Goal: Task Accomplishment & Management: Manage account settings

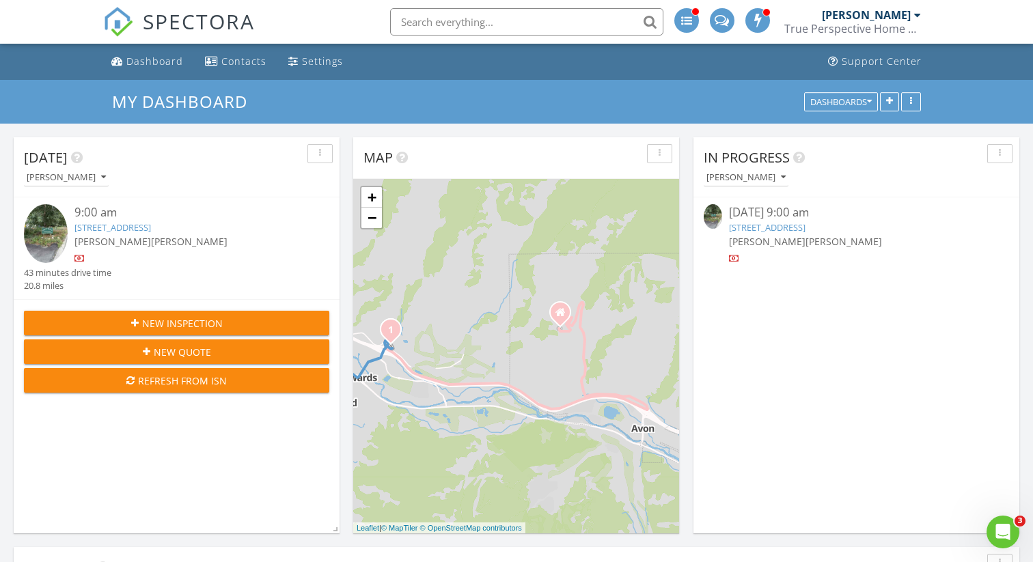
click at [151, 230] on link "510 Brush Creek Terrace, Eagle, CO 81631" at bounding box center [112, 227] width 76 height 12
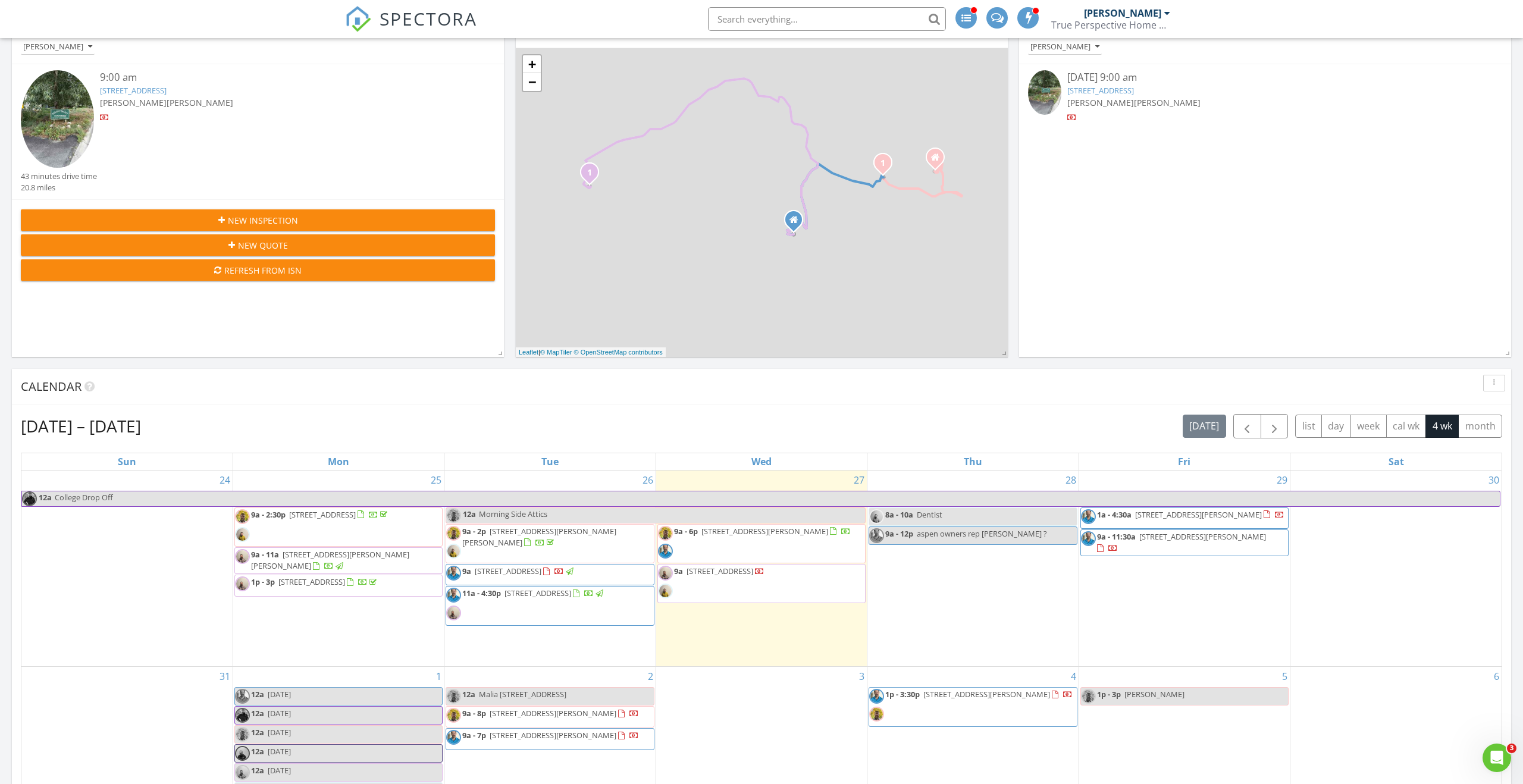
scroll to position [107, 0]
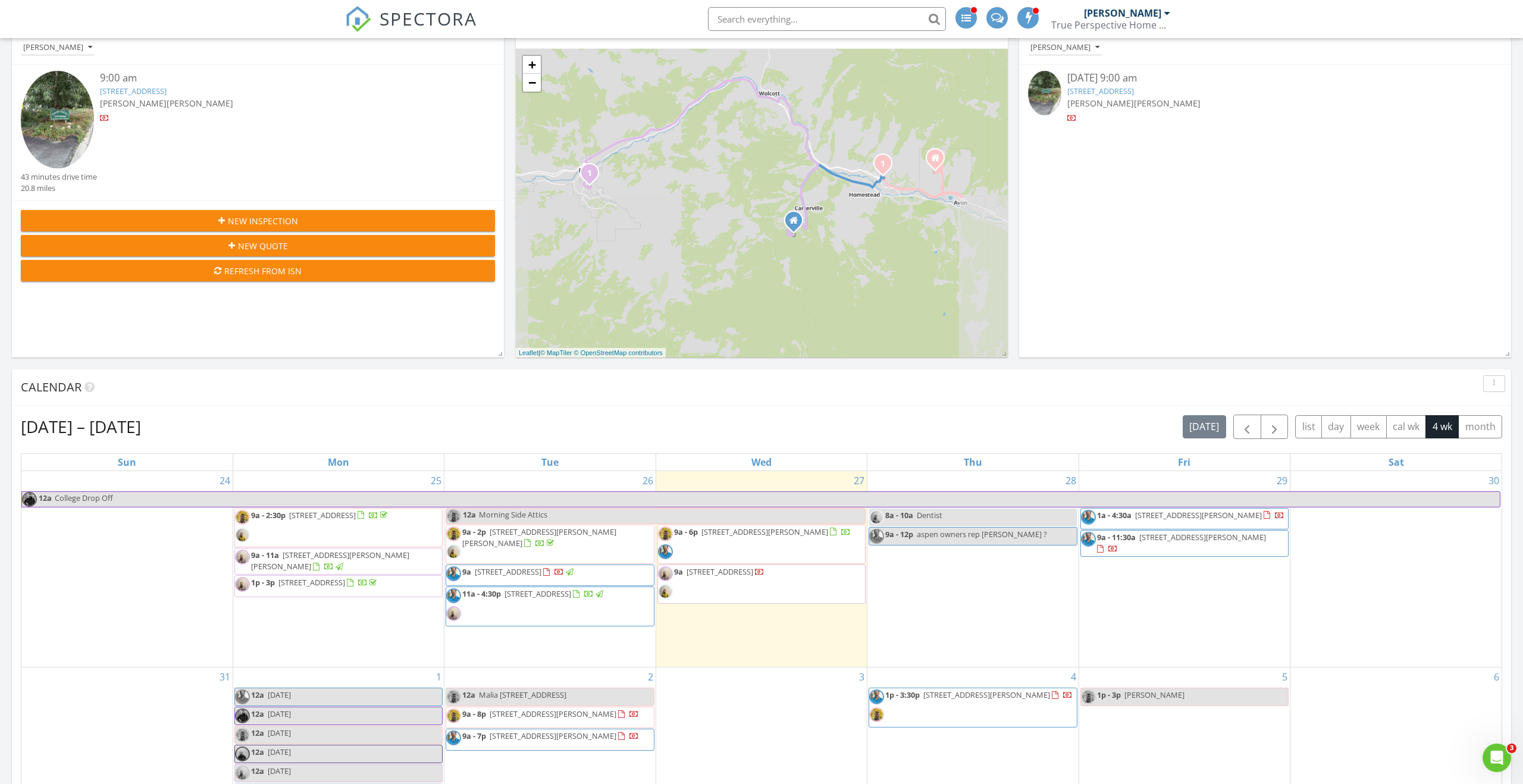
click at [166, 91] on link "510 Brush Creek Terrace, Eagle, CO 81631" at bounding box center [133, 91] width 66 height 10
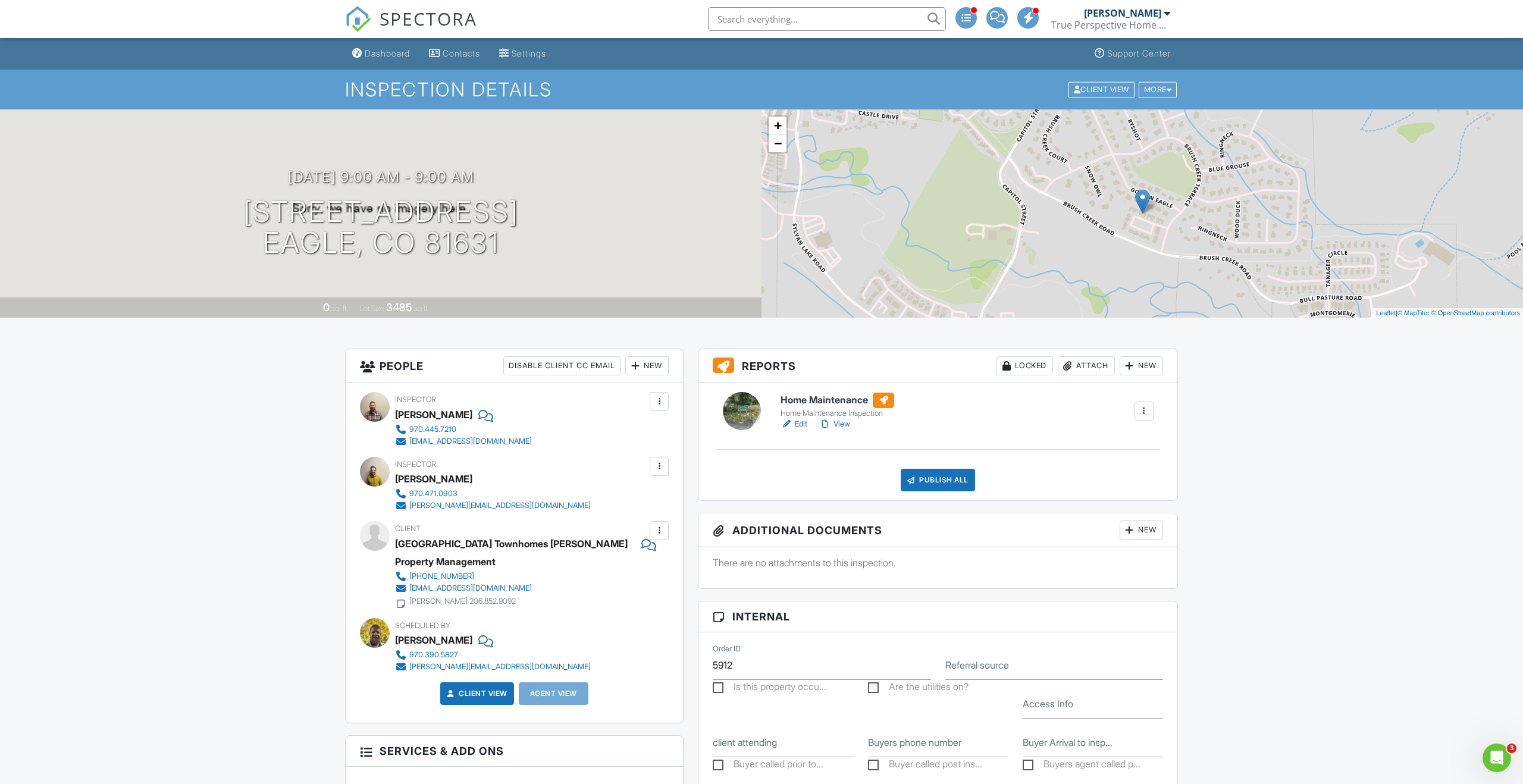
click at [804, 427] on link "Edit" at bounding box center [794, 424] width 27 height 12
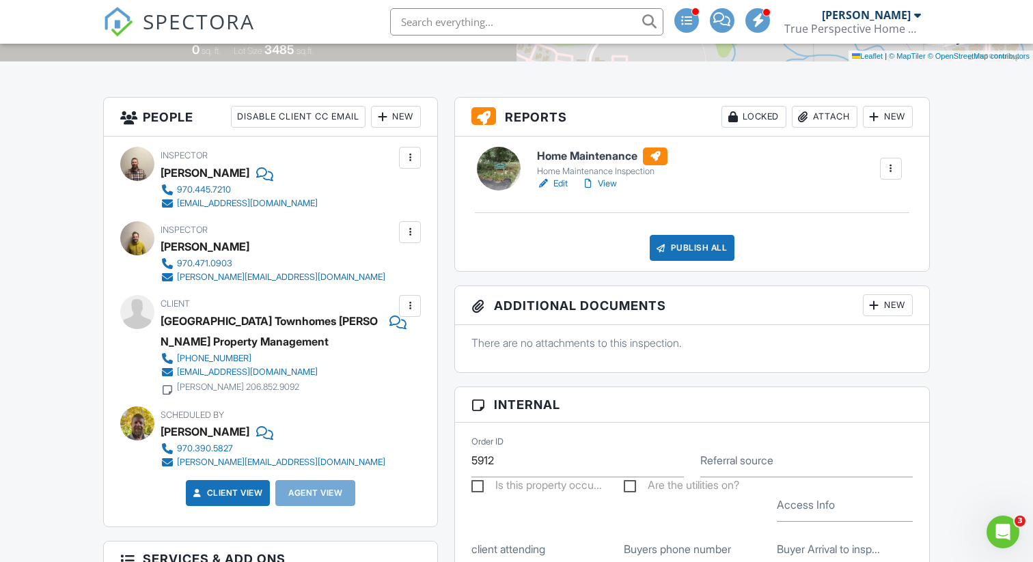
scroll to position [304, 0]
click at [561, 179] on link "Edit" at bounding box center [552, 183] width 31 height 14
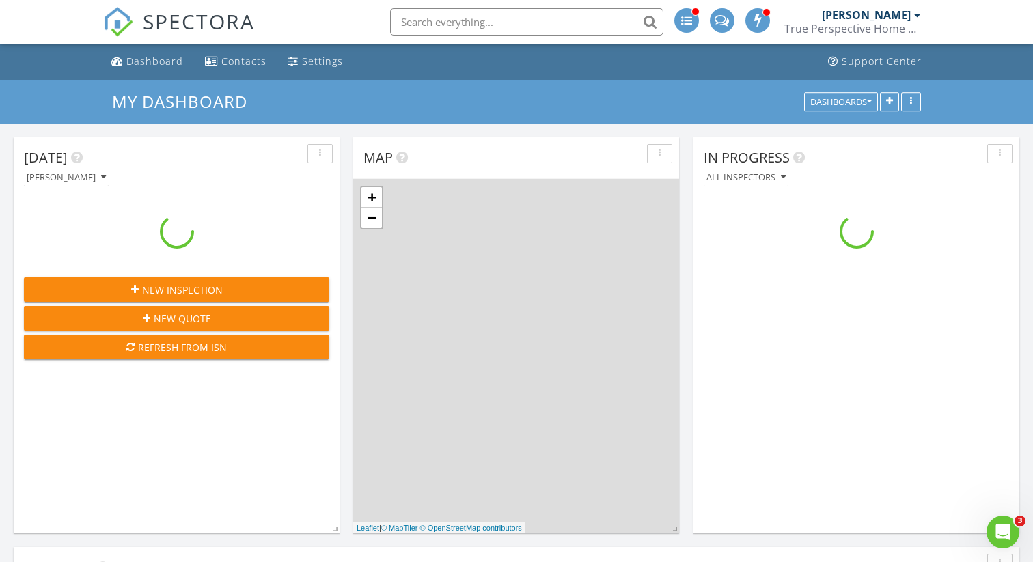
scroll to position [1244, 1033]
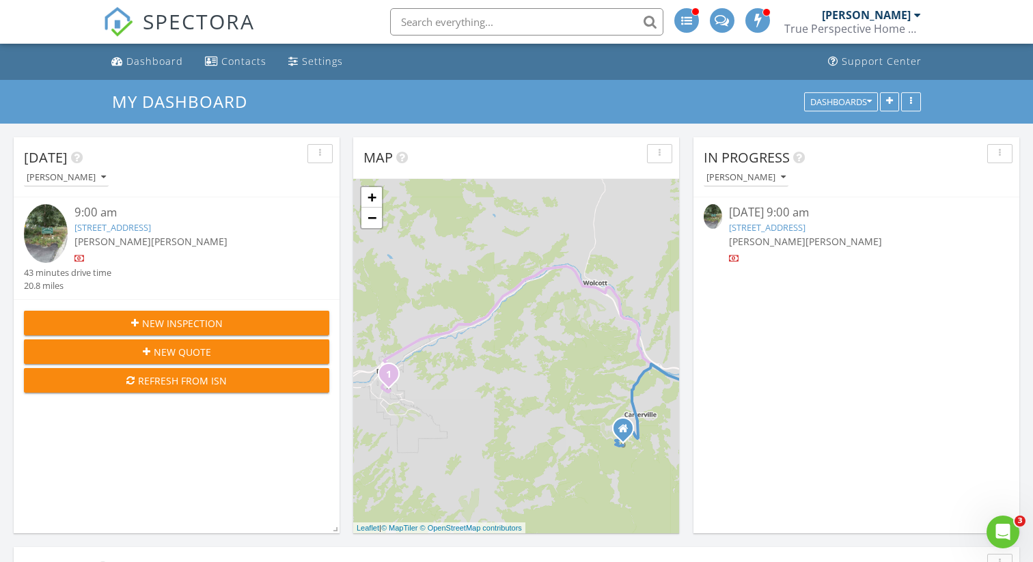
click at [151, 229] on link "[STREET_ADDRESS]" at bounding box center [112, 227] width 76 height 12
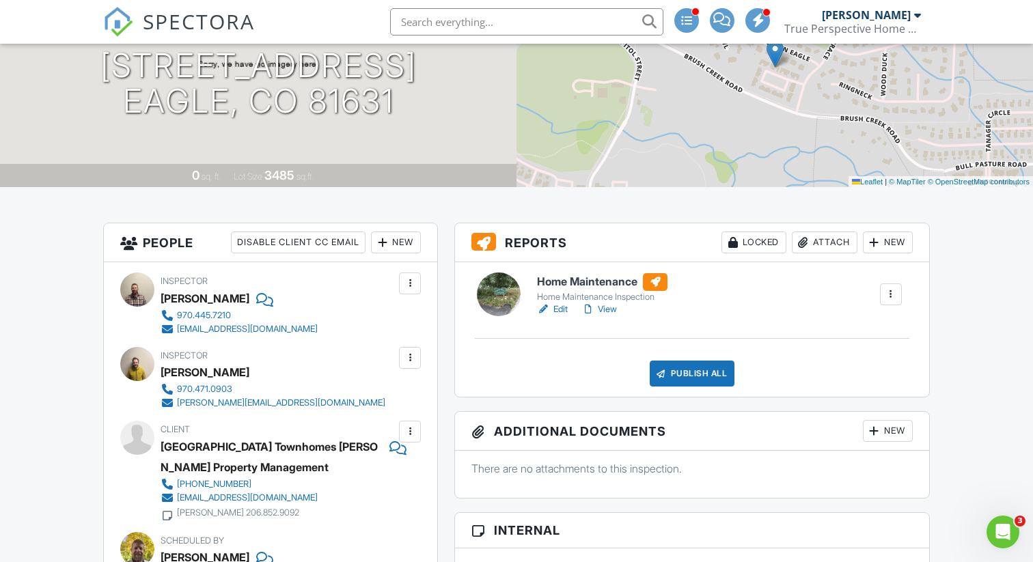
scroll to position [178, 0]
click at [605, 305] on link "View" at bounding box center [599, 309] width 36 height 14
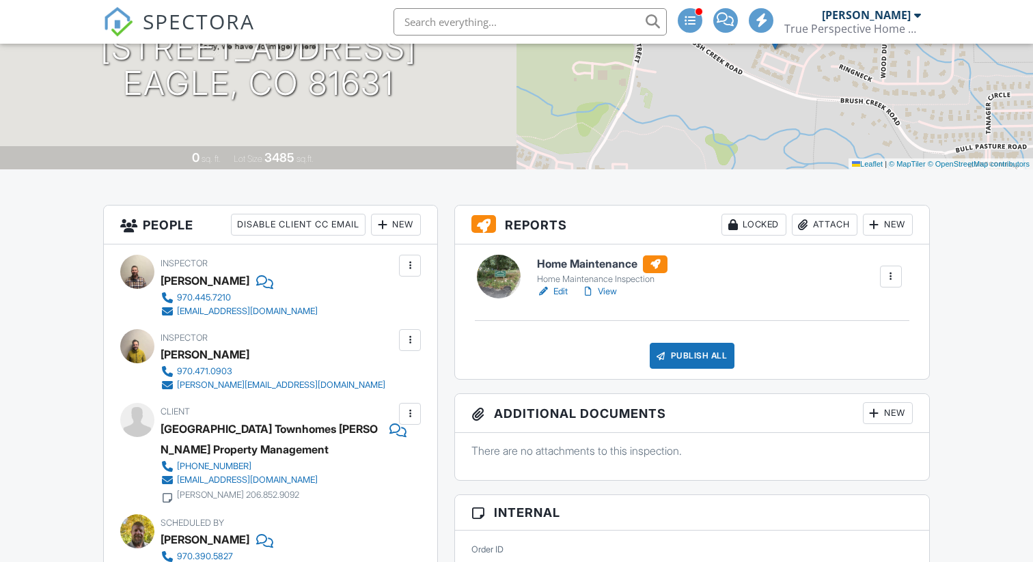
click at [565, 293] on link "Edit" at bounding box center [552, 292] width 31 height 14
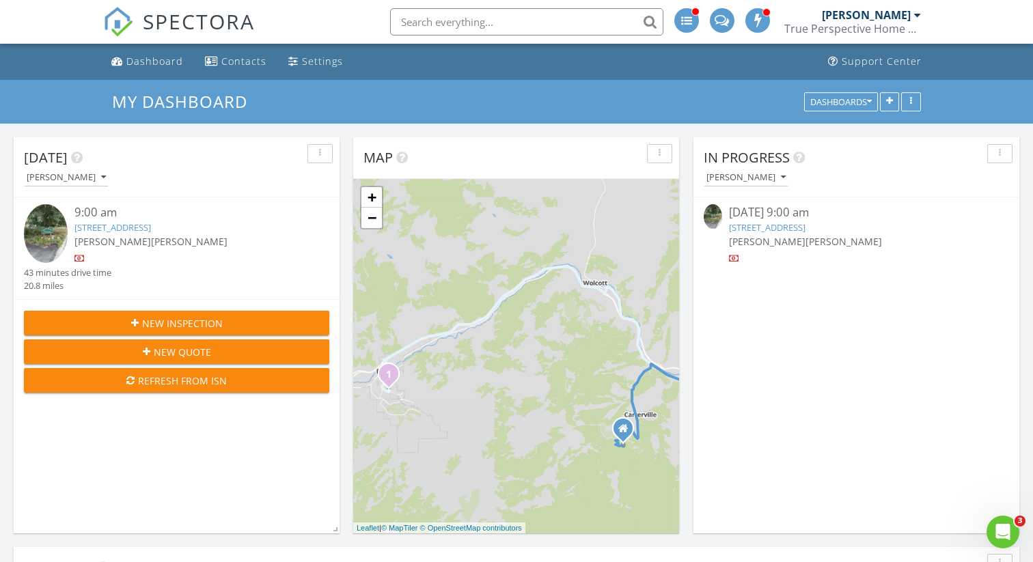
click at [139, 225] on link "510 Brush Creek Terrace, Eagle, CO 81631" at bounding box center [112, 227] width 76 height 12
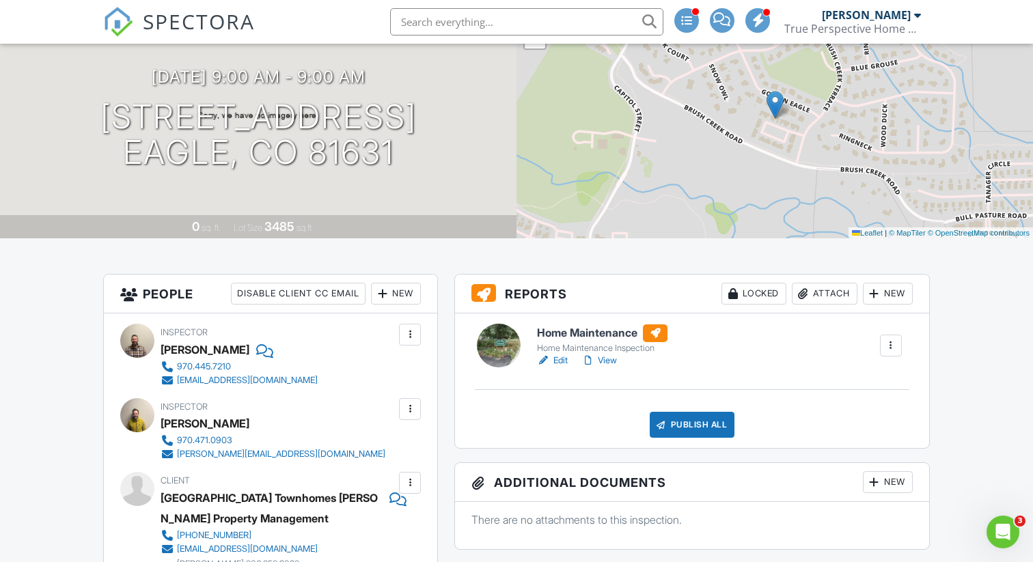
scroll to position [130, 0]
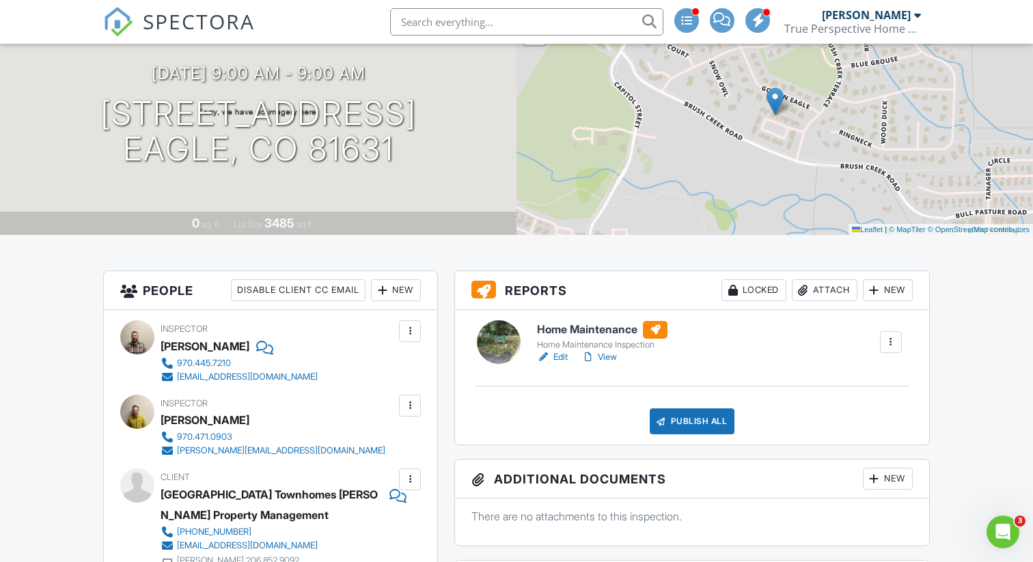
click at [563, 354] on link "Edit" at bounding box center [552, 357] width 31 height 14
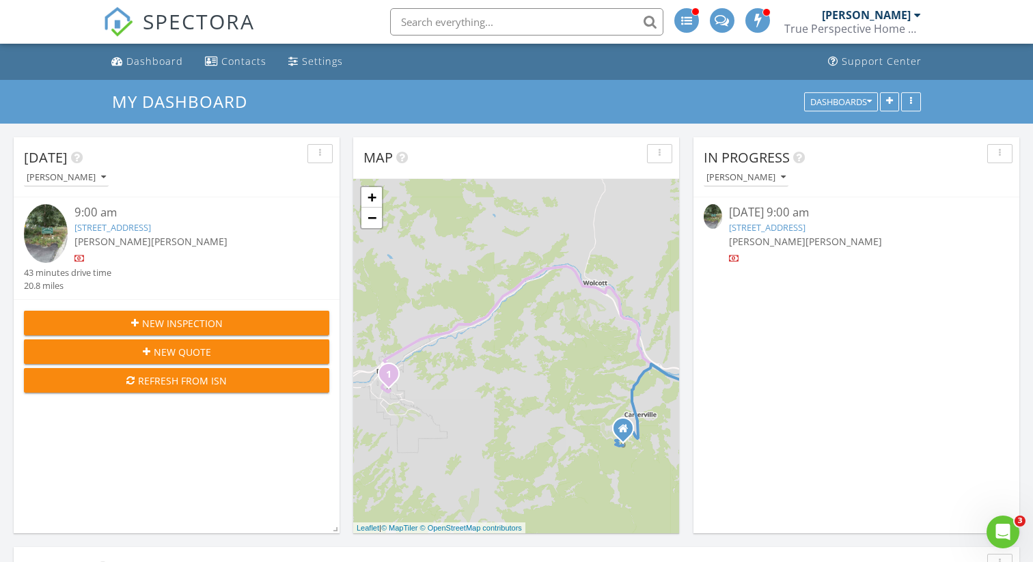
click at [805, 226] on link "[STREET_ADDRESS]" at bounding box center [767, 227] width 76 height 12
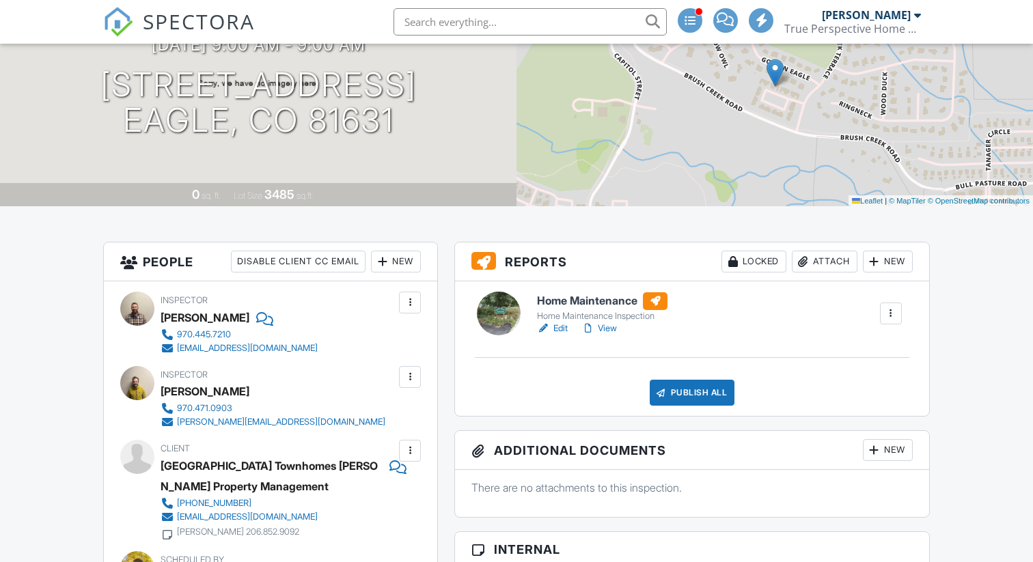
scroll to position [128, 0]
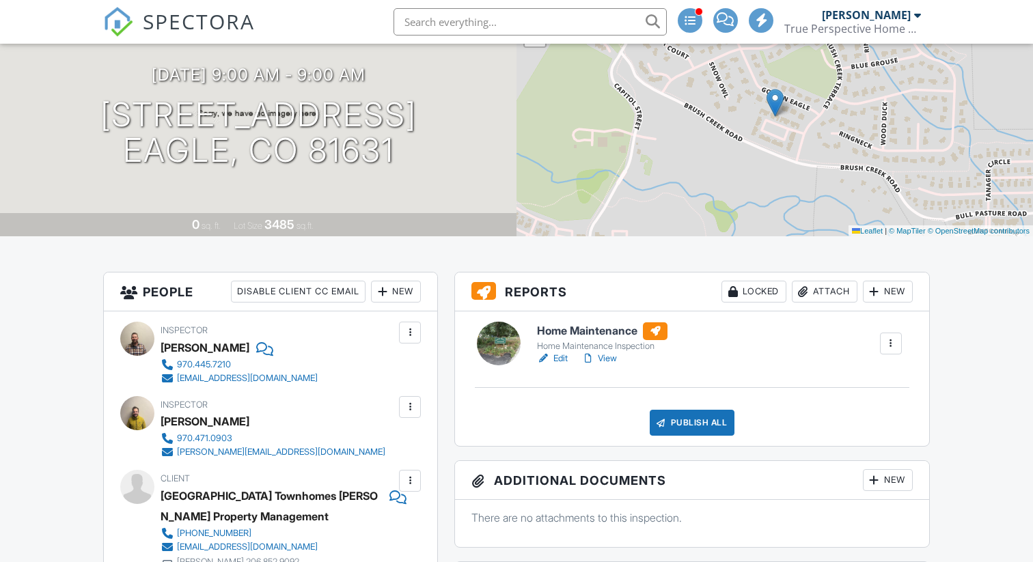
click at [561, 359] on link "Edit" at bounding box center [552, 359] width 31 height 14
